Goal: Entertainment & Leisure: Browse casually

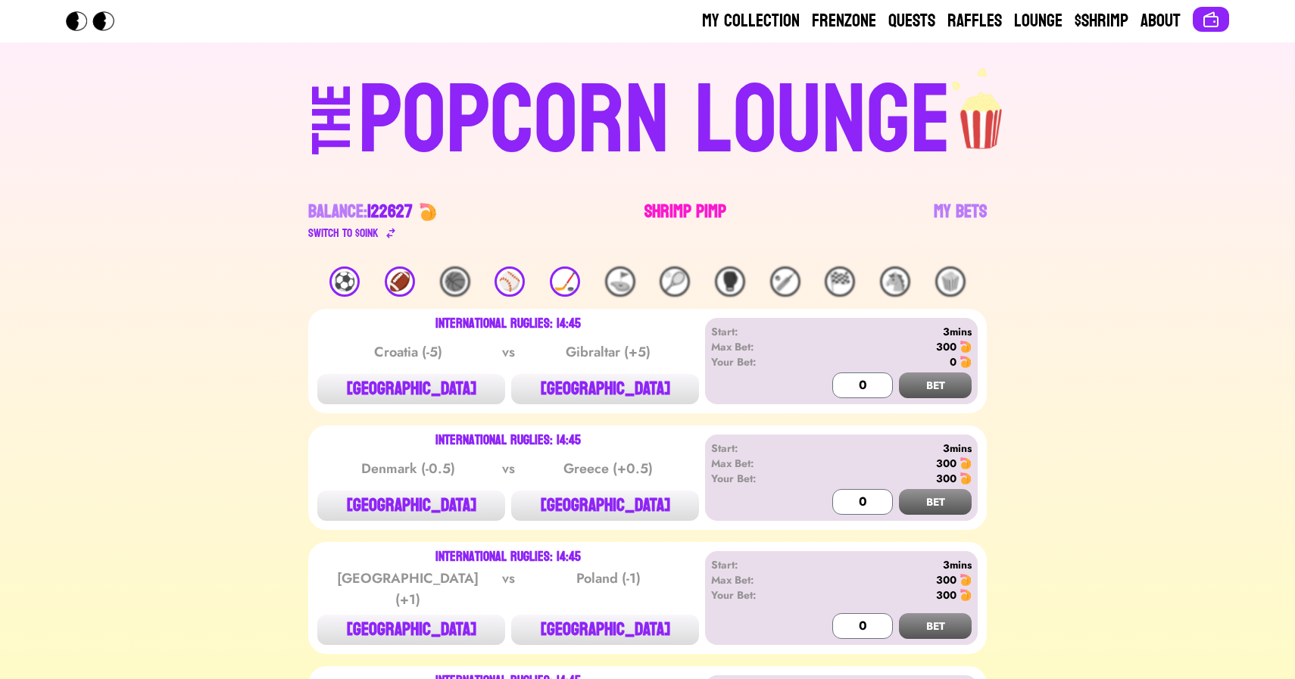
click at [688, 213] on link "Shrimp Pimp" at bounding box center [685, 221] width 82 height 42
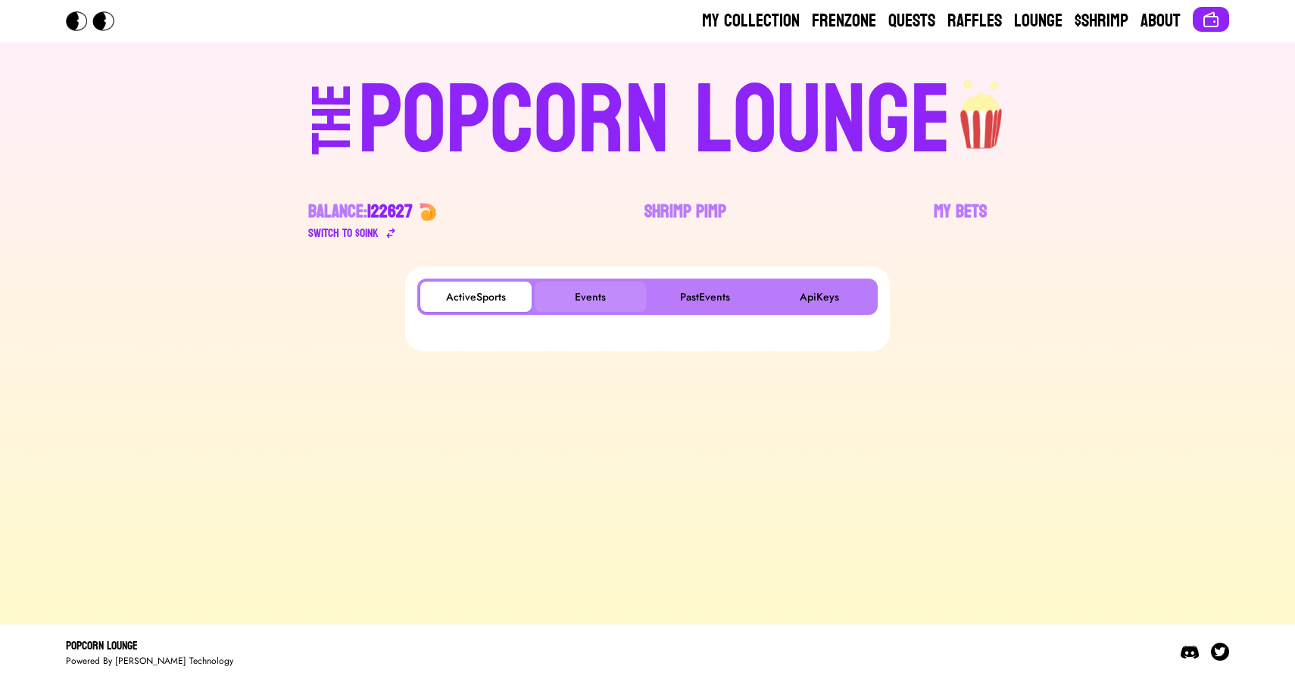
click at [601, 291] on button "Events" at bounding box center [590, 297] width 111 height 30
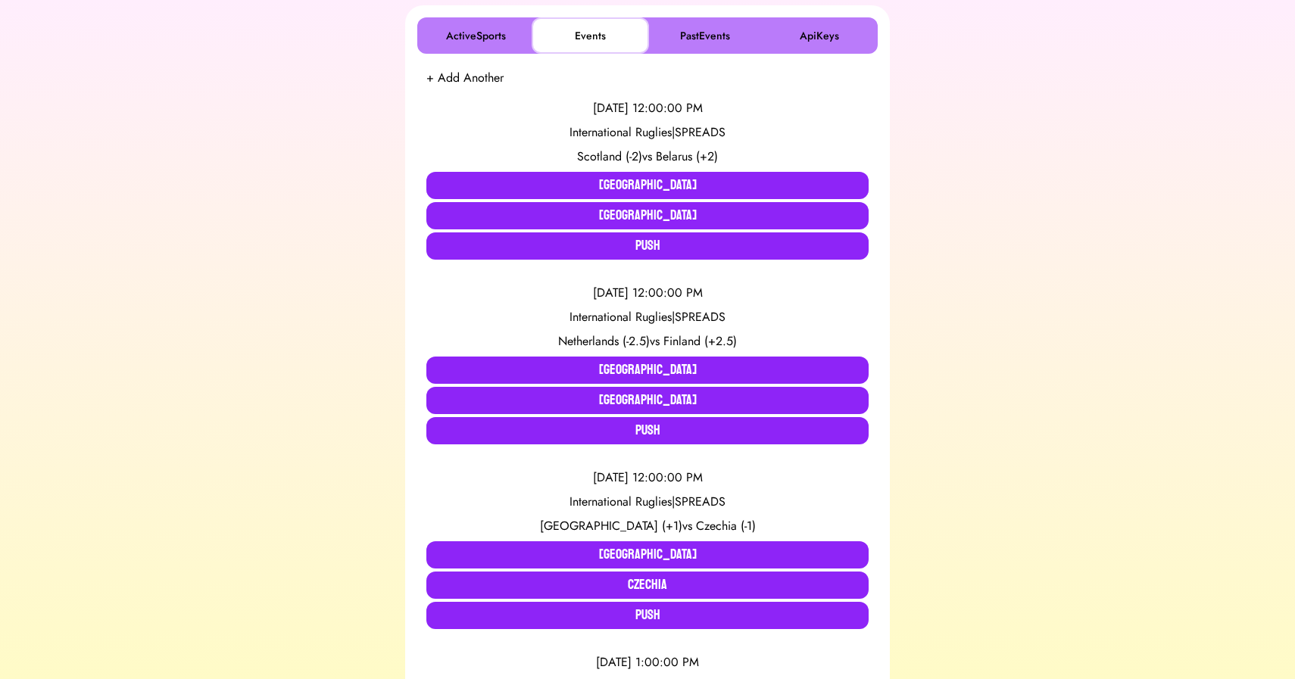
scroll to position [270, 0]
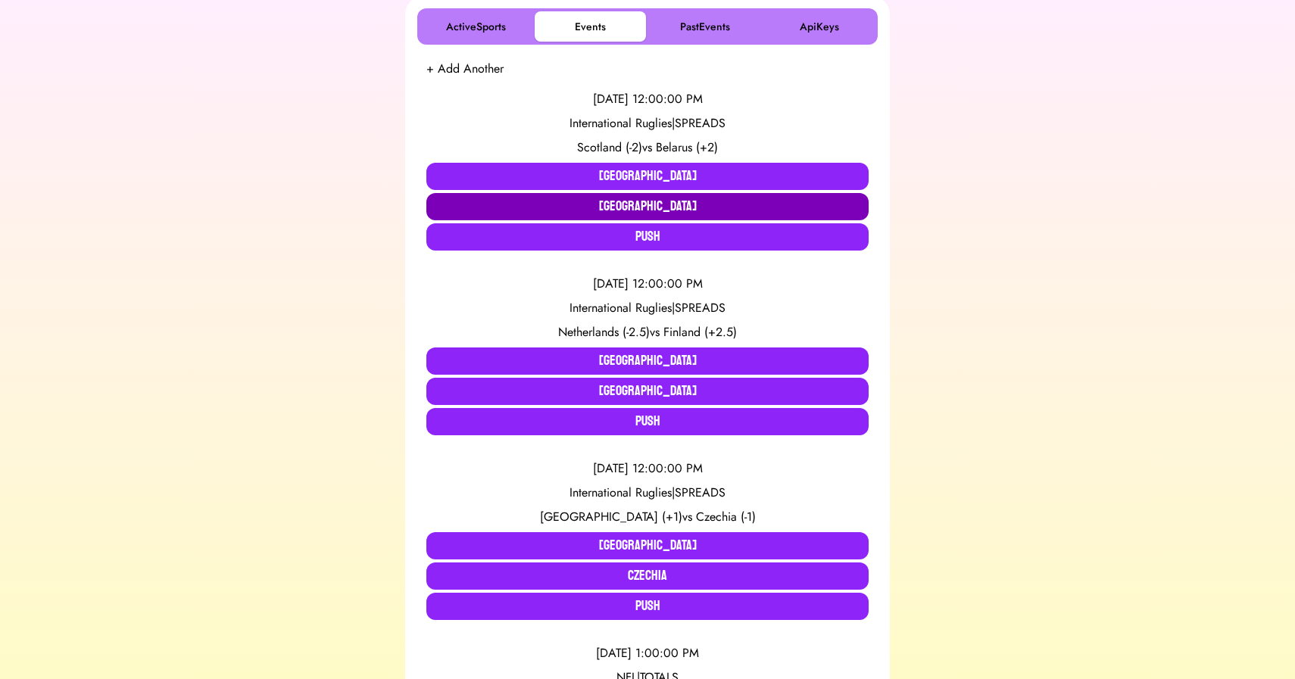
click at [670, 199] on button "[GEOGRAPHIC_DATA]" at bounding box center [647, 206] width 442 height 27
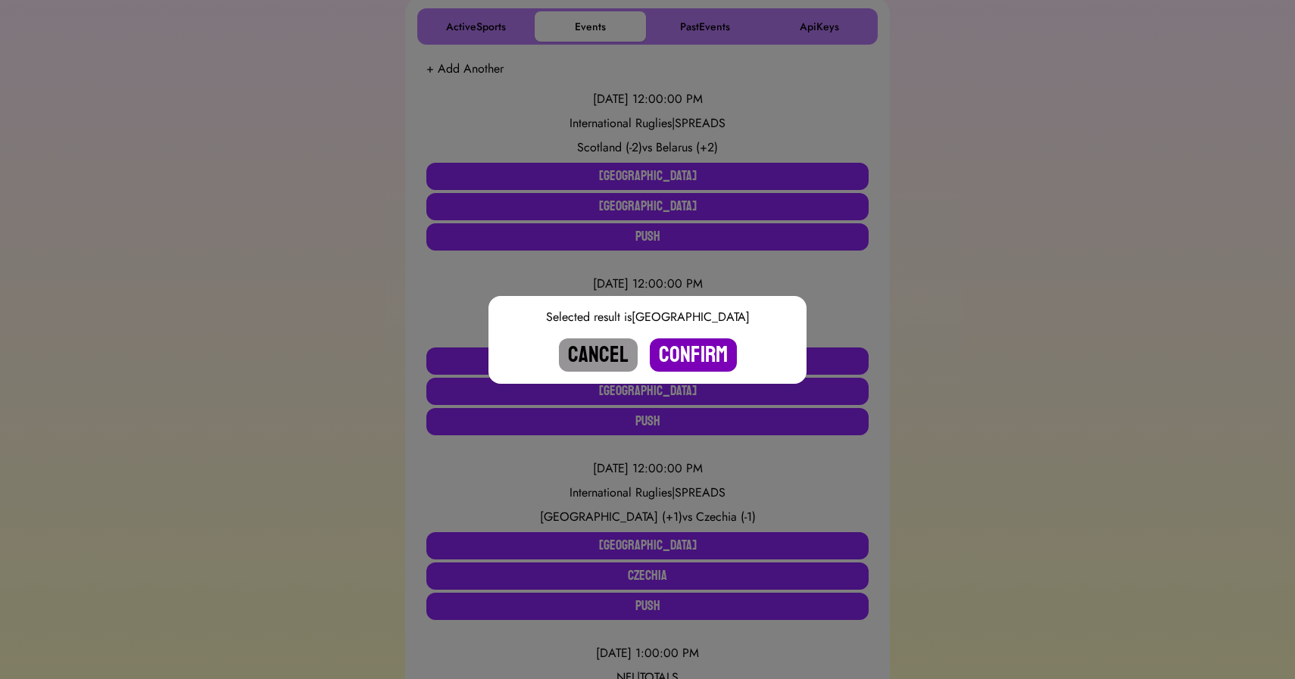
click at [691, 354] on button "Confirm" at bounding box center [693, 354] width 87 height 33
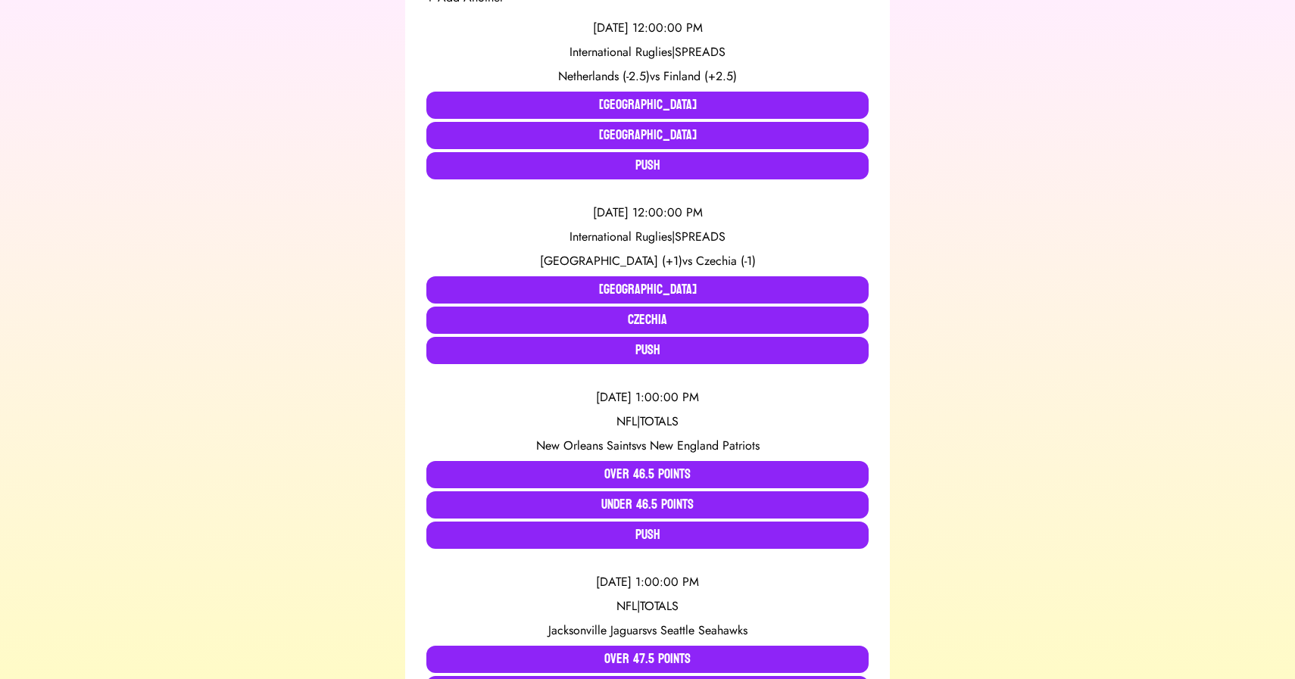
scroll to position [345, 0]
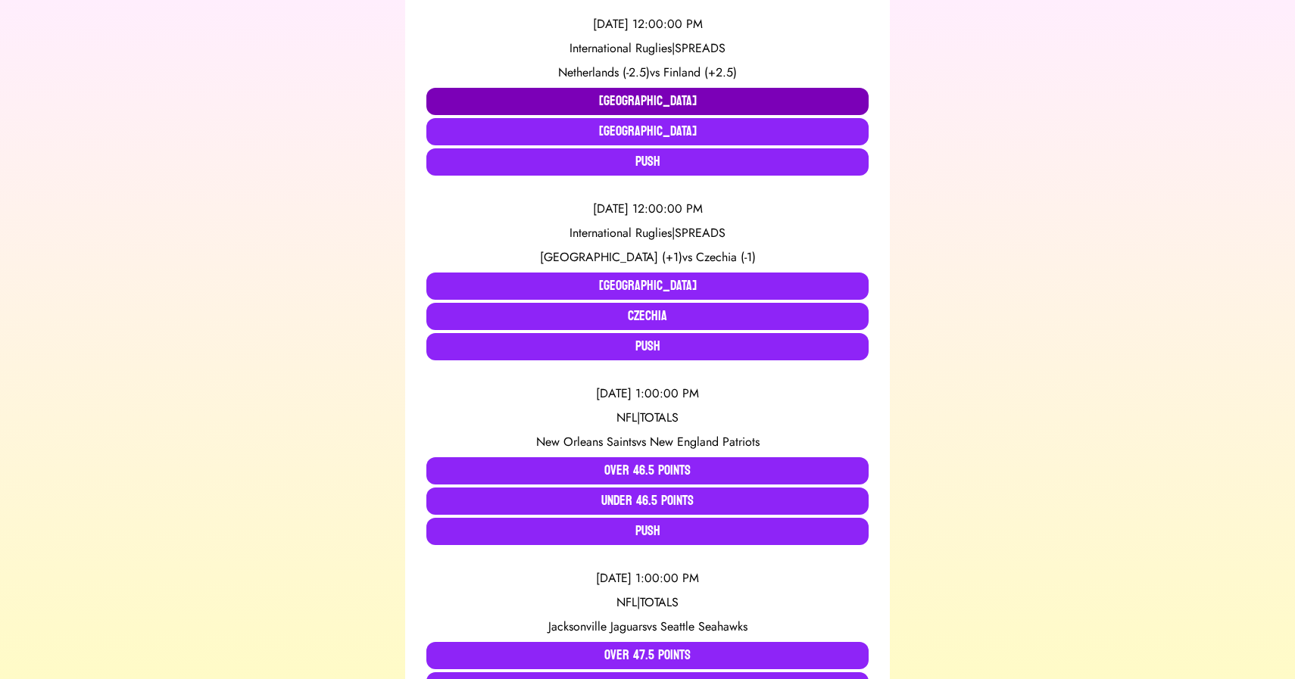
click at [629, 105] on button "[GEOGRAPHIC_DATA]" at bounding box center [647, 101] width 442 height 27
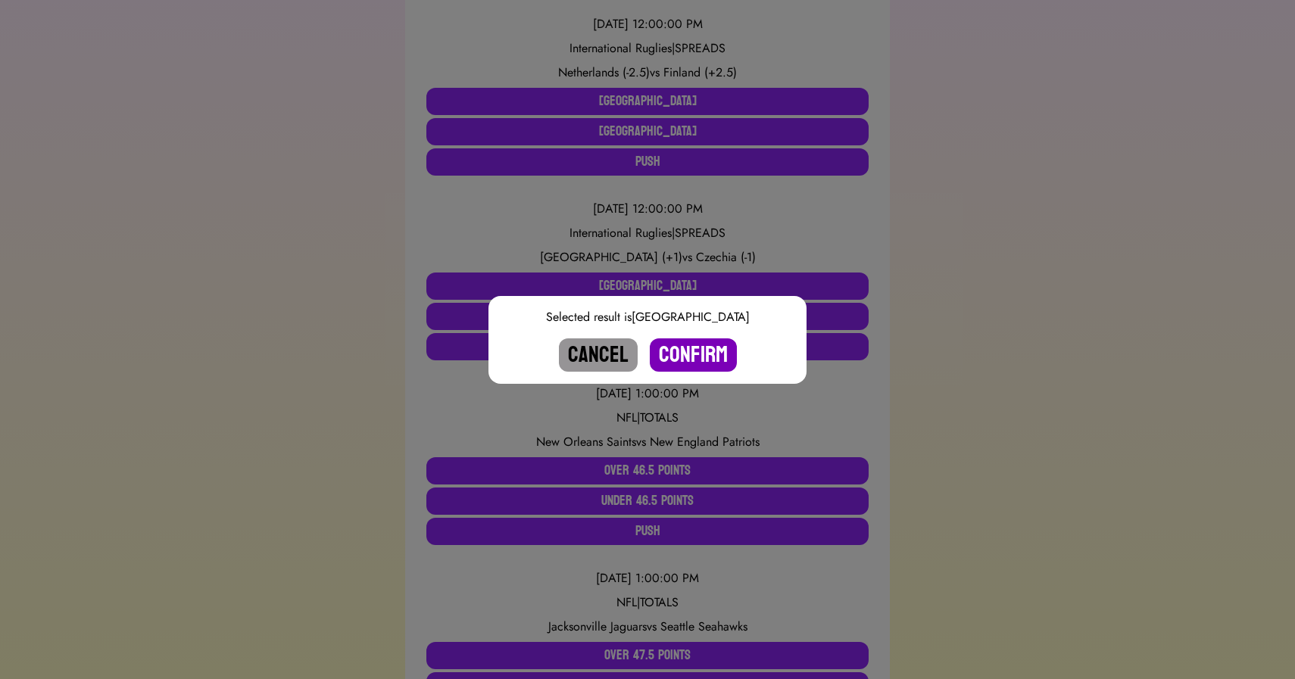
click at [682, 358] on button "Confirm" at bounding box center [693, 354] width 87 height 33
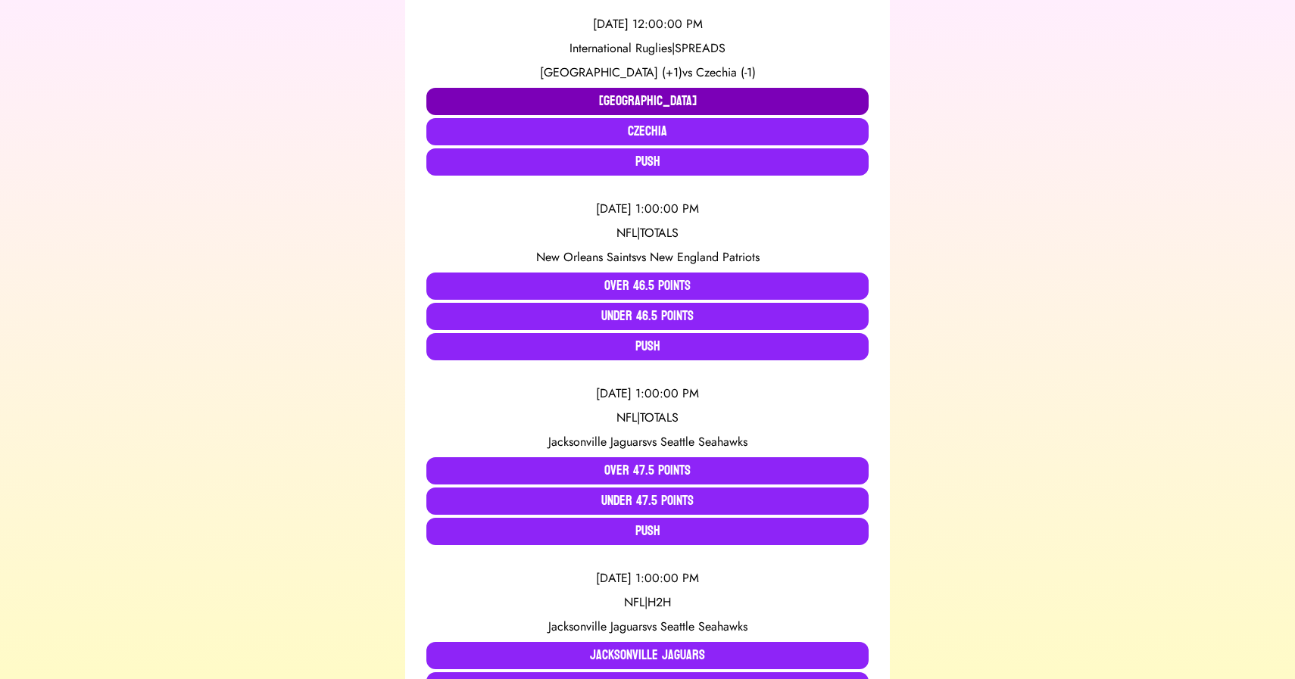
click at [629, 102] on button "[GEOGRAPHIC_DATA]" at bounding box center [647, 101] width 442 height 27
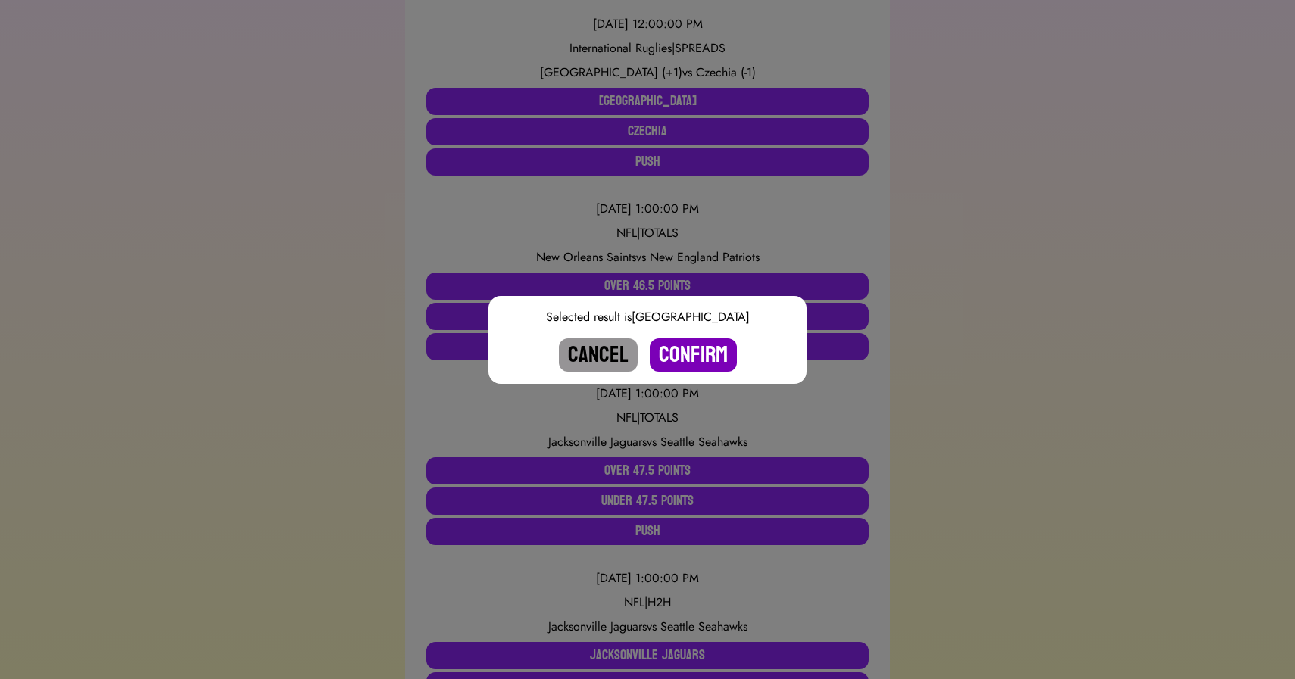
click at [687, 347] on button "Confirm" at bounding box center [693, 354] width 87 height 33
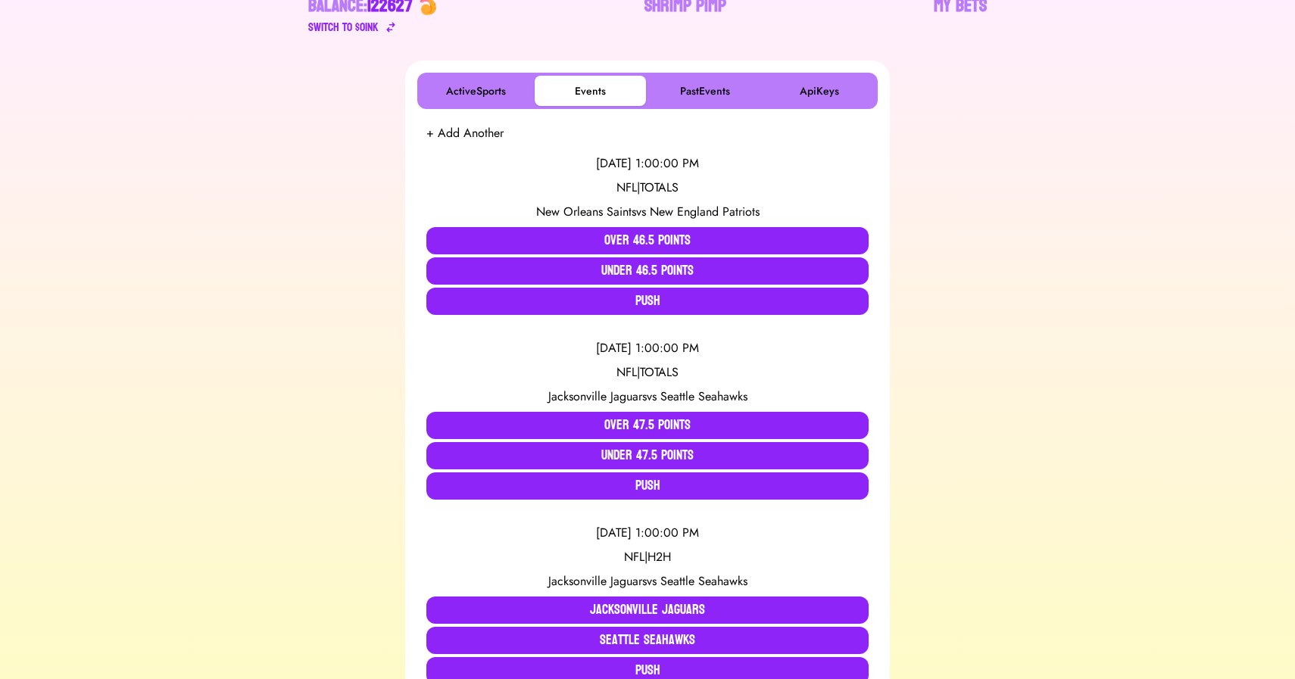
scroll to position [0, 0]
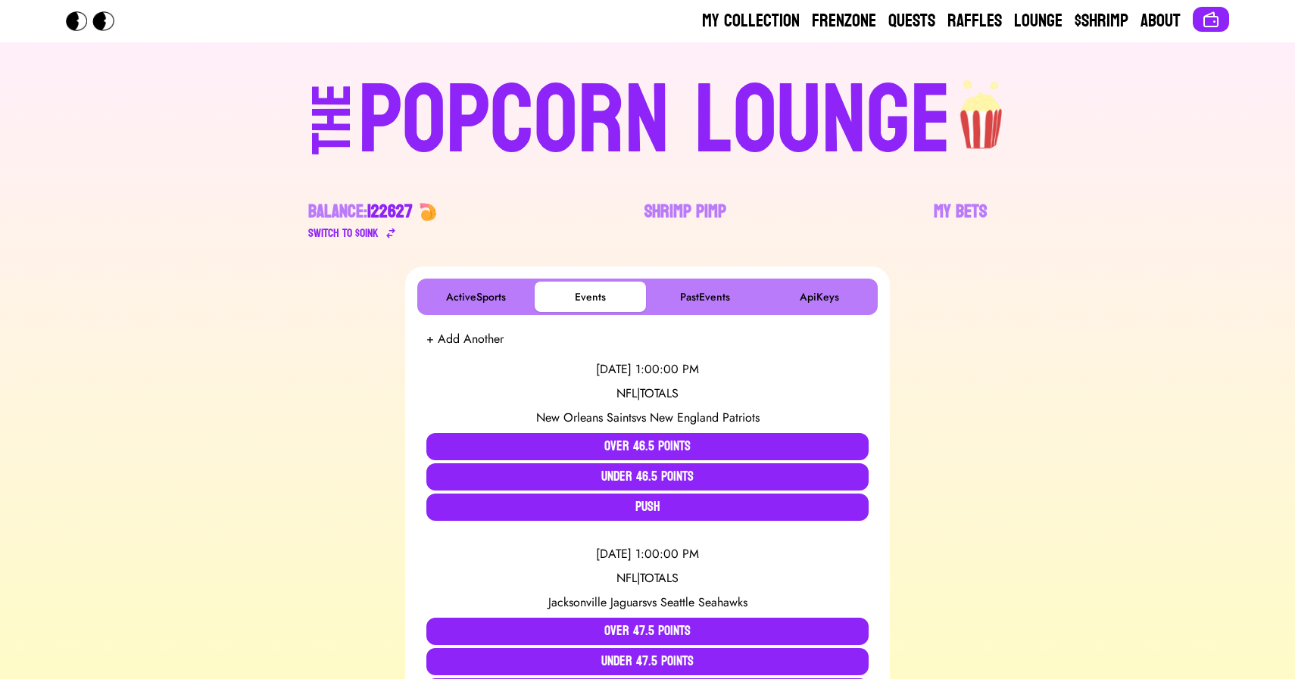
click at [774, 101] on div "POPCORN LOUNGE" at bounding box center [654, 121] width 593 height 97
